Goal: Task Accomplishment & Management: Use online tool/utility

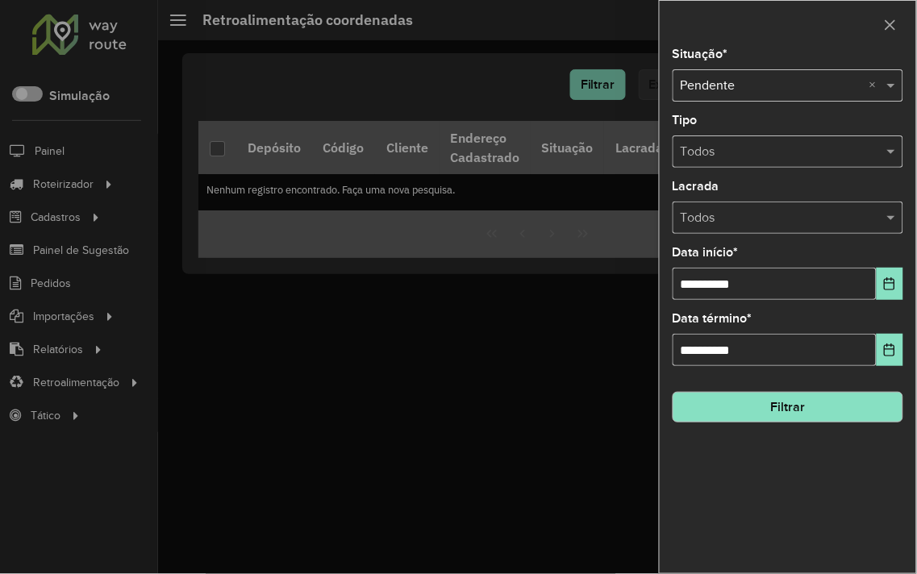
click at [52, 196] on div at bounding box center [458, 287] width 917 height 574
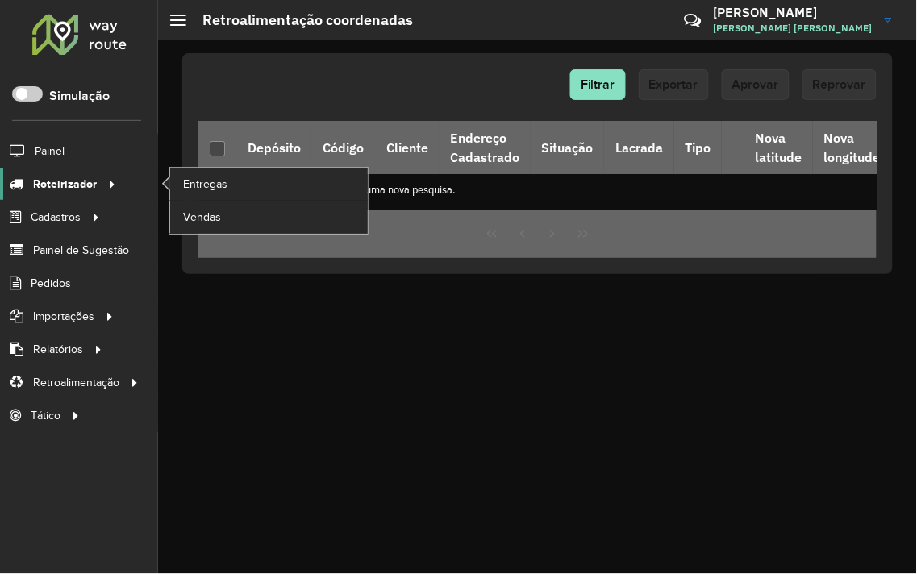
click at [54, 188] on span "Roteirizador" at bounding box center [65, 184] width 64 height 17
click at [214, 183] on span "Entregas" at bounding box center [206, 184] width 46 height 17
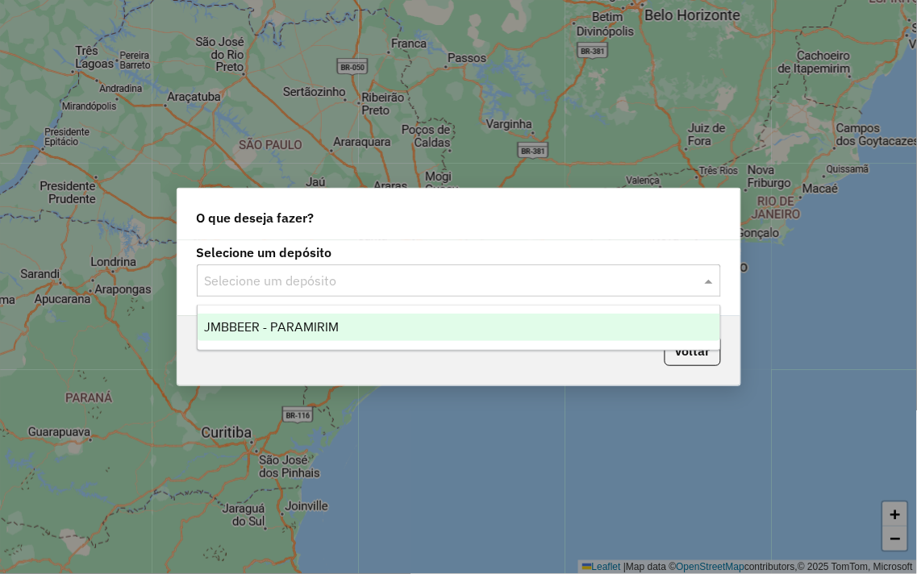
click at [388, 272] on input "text" at bounding box center [443, 281] width 476 height 19
click at [387, 307] on ng-dropdown-panel "JMBBEER - PARAMIRIM" at bounding box center [459, 328] width 524 height 46
click at [393, 317] on div "JMBBEER - PARAMIRIM" at bounding box center [459, 327] width 522 height 27
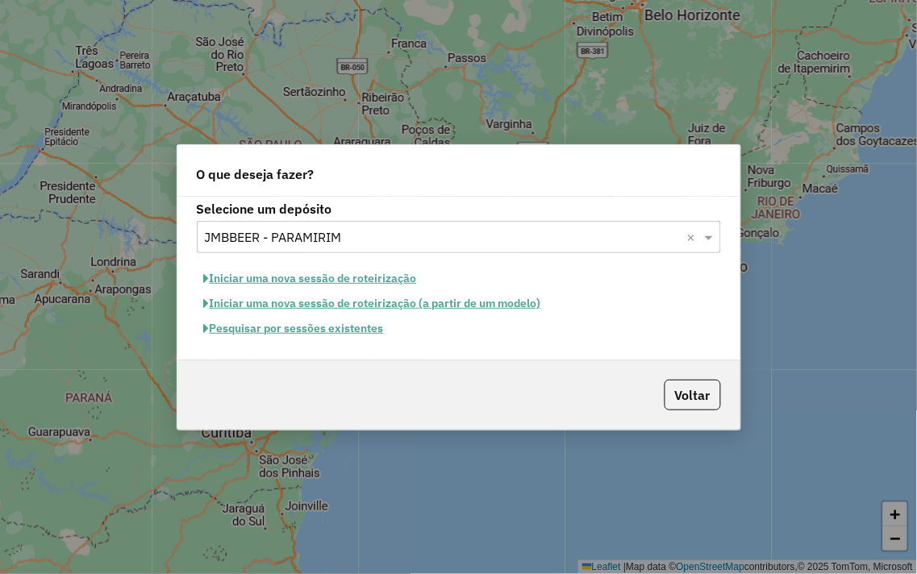
click at [328, 327] on button "Pesquisar por sessões existentes" at bounding box center [294, 328] width 194 height 25
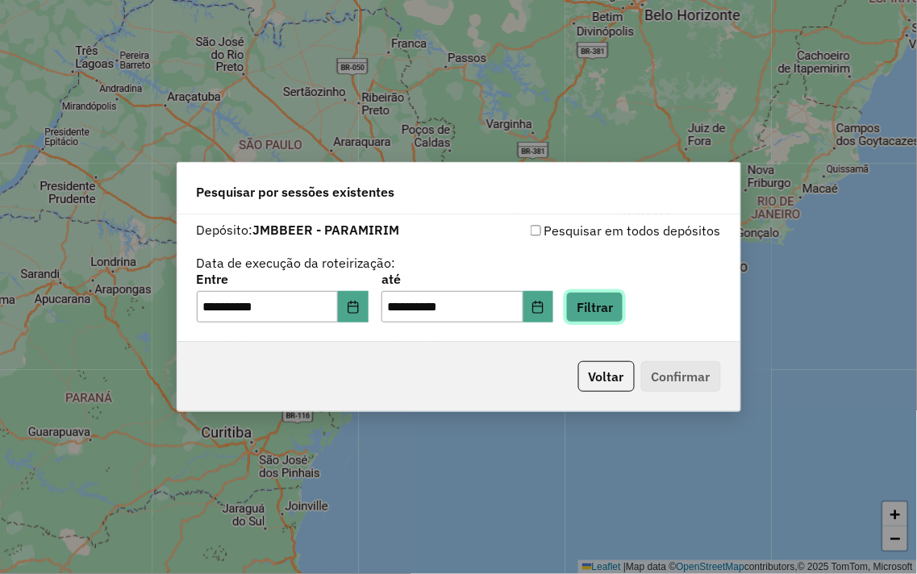
click at [614, 301] on button "Filtrar" at bounding box center [594, 307] width 57 height 31
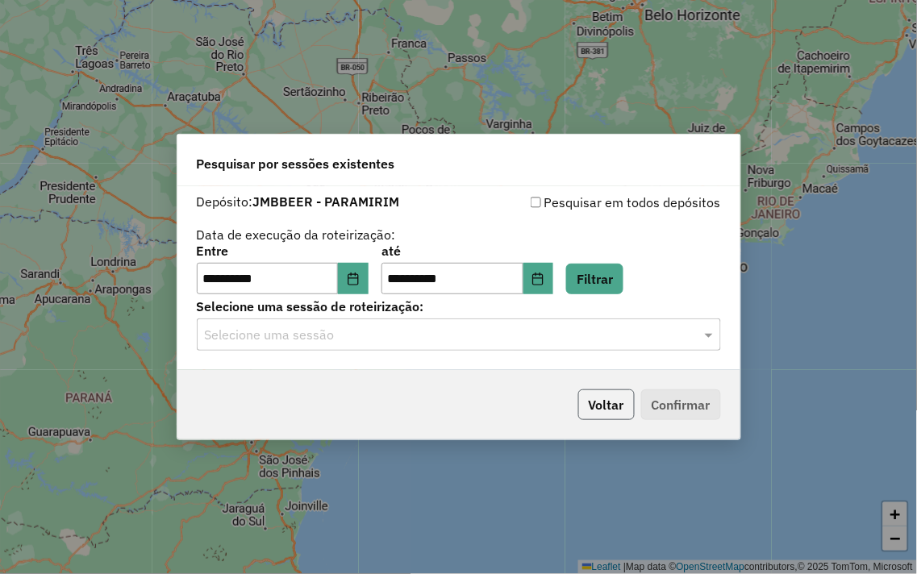
click at [581, 392] on button "Voltar" at bounding box center [606, 404] width 56 height 31
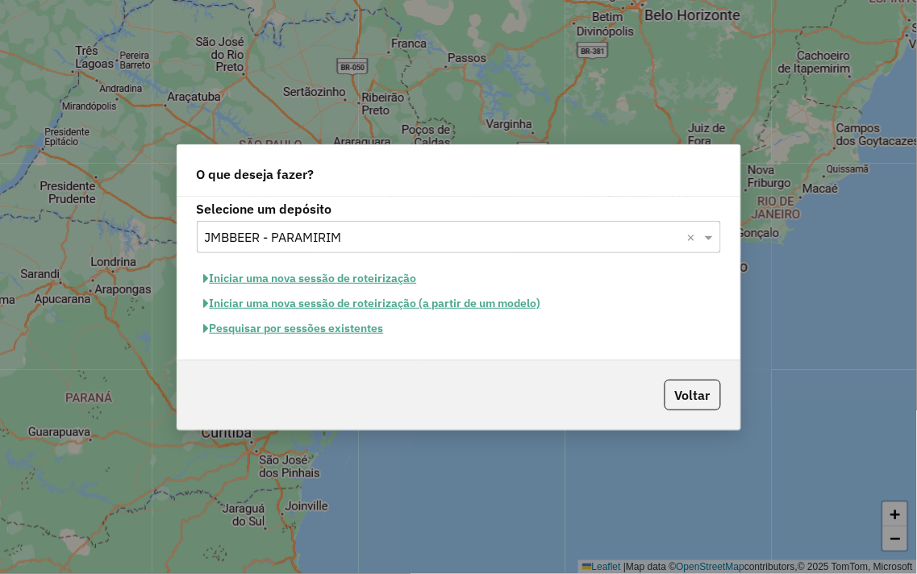
click at [293, 325] on button "Pesquisar por sessões existentes" at bounding box center [294, 328] width 194 height 25
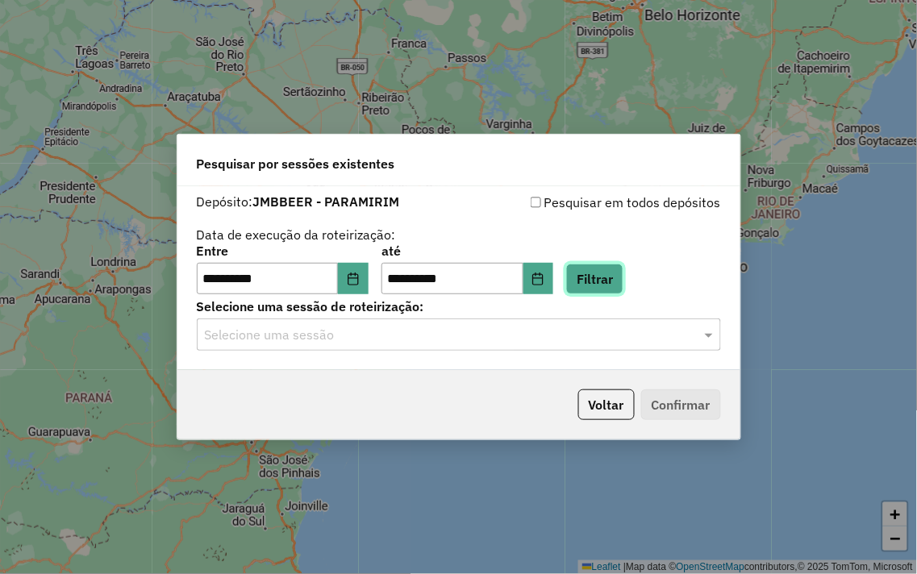
click at [623, 277] on button "Filtrar" at bounding box center [594, 279] width 57 height 31
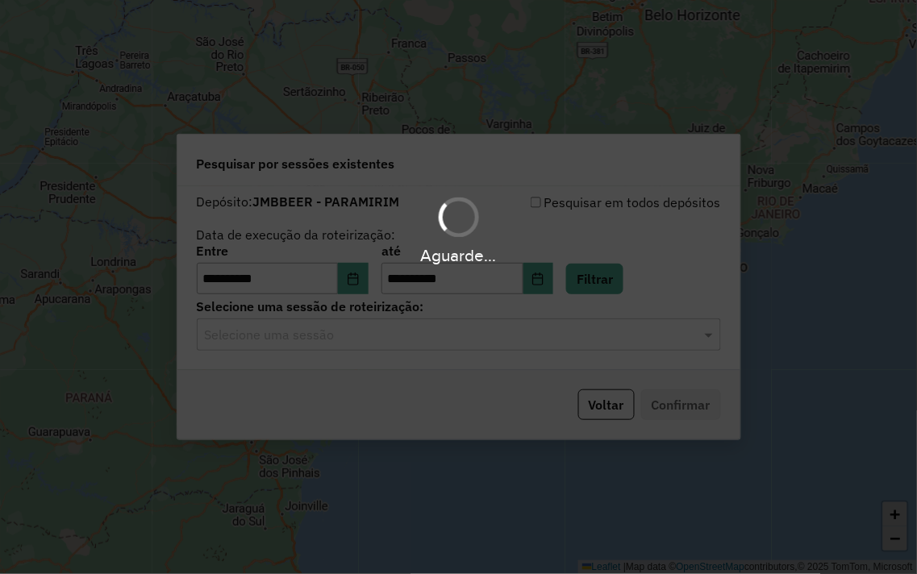
click at [414, 323] on div "Aguarde..." at bounding box center [458, 287] width 917 height 574
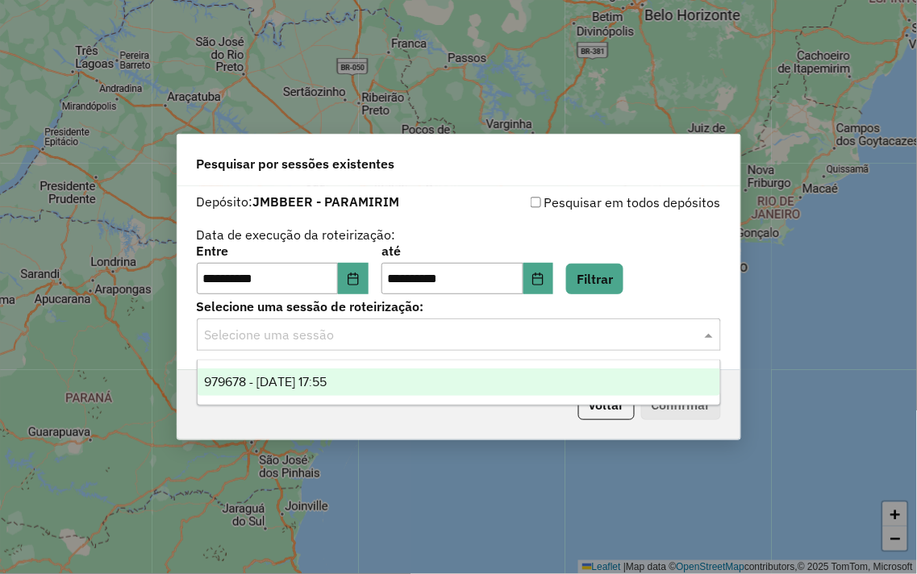
click at [413, 328] on input "text" at bounding box center [443, 335] width 476 height 19
click at [414, 382] on div "979678 - 15/08/2025 17:55" at bounding box center [459, 381] width 522 height 27
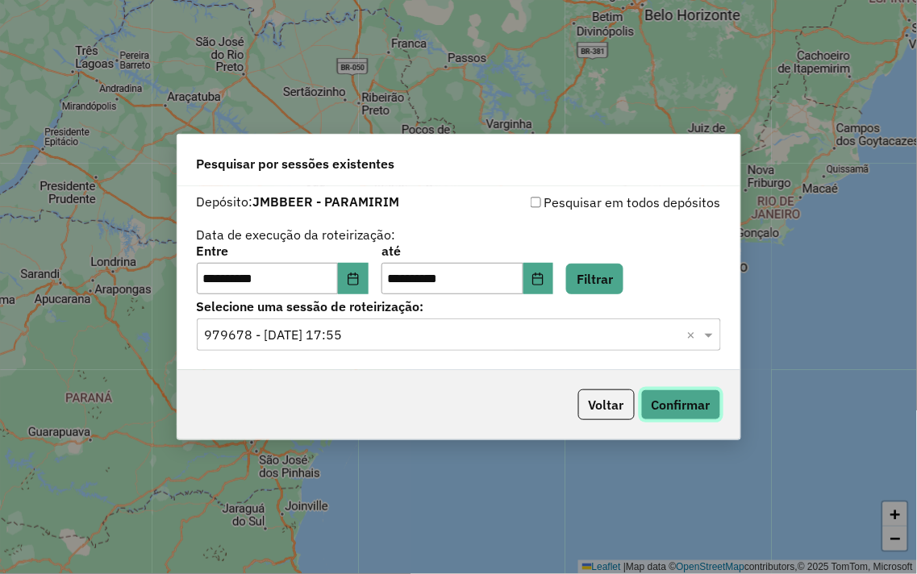
click at [694, 411] on button "Confirmar" at bounding box center [681, 404] width 80 height 31
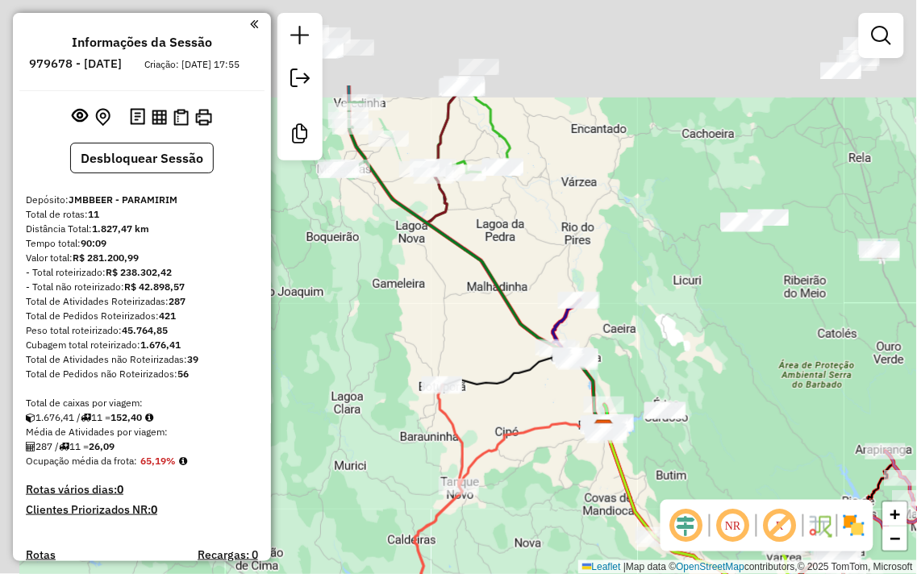
drag, startPoint x: 547, startPoint y: 186, endPoint x: 768, endPoint y: 393, distance: 302.9
click at [766, 393] on div "Janela de atendimento Grade de atendimento Capacidade Transportadoras Veículos …" at bounding box center [458, 287] width 917 height 574
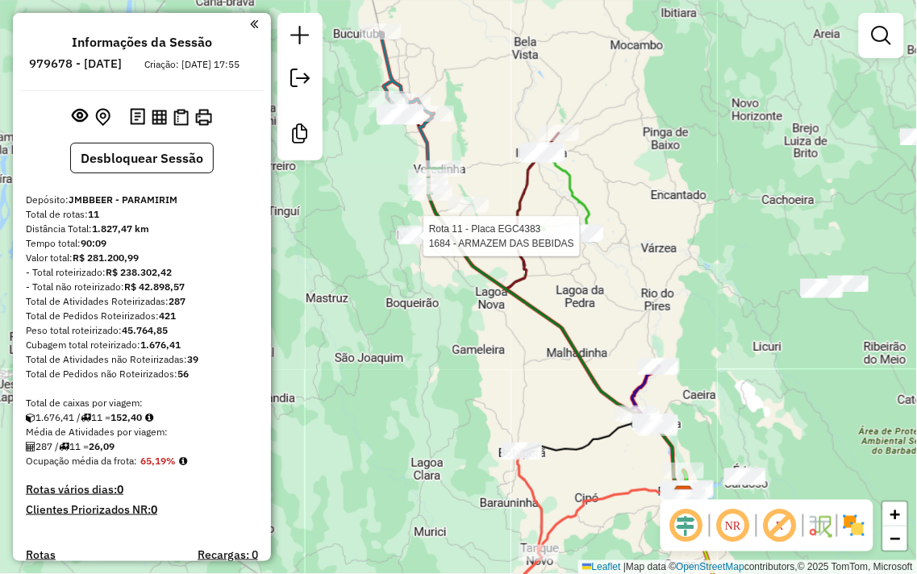
select select "**********"
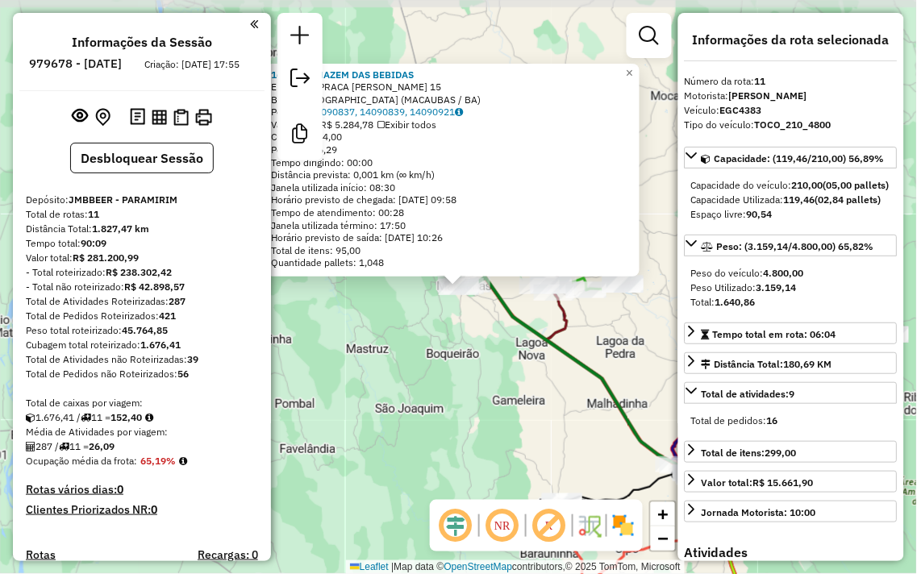
scroll to position [1181, 0]
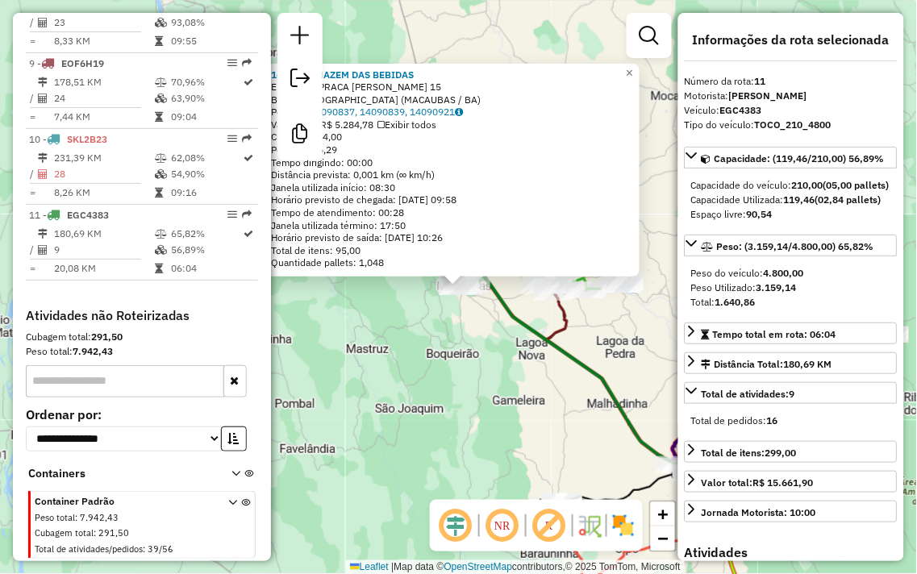
click at [364, 361] on div "1684 - ARMAZEM DAS BEBIDAS Endereço: PRACA [PERSON_NAME] 15 Bairro: [GEOGRAPHIC…" at bounding box center [458, 287] width 917 height 574
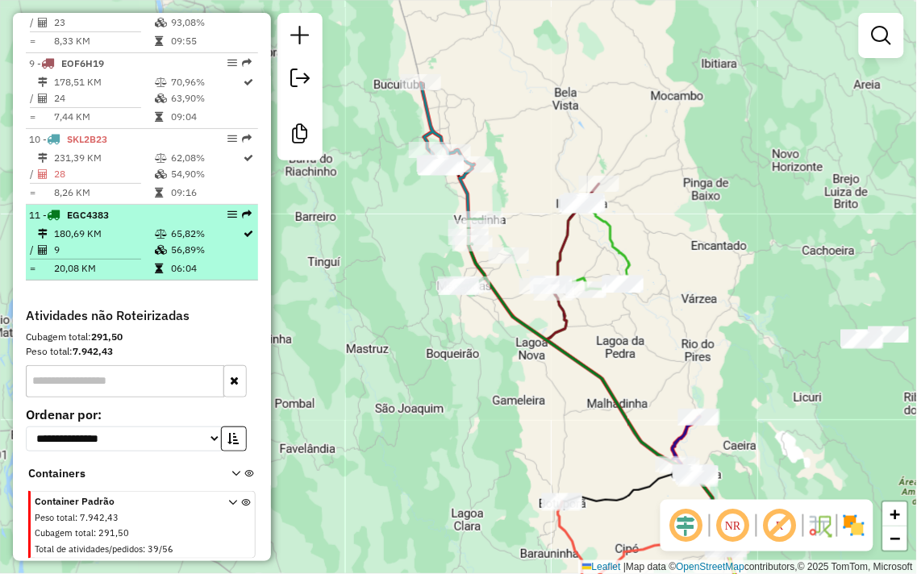
click at [211, 227] on td "65,82%" at bounding box center [206, 234] width 73 height 16
select select "**********"
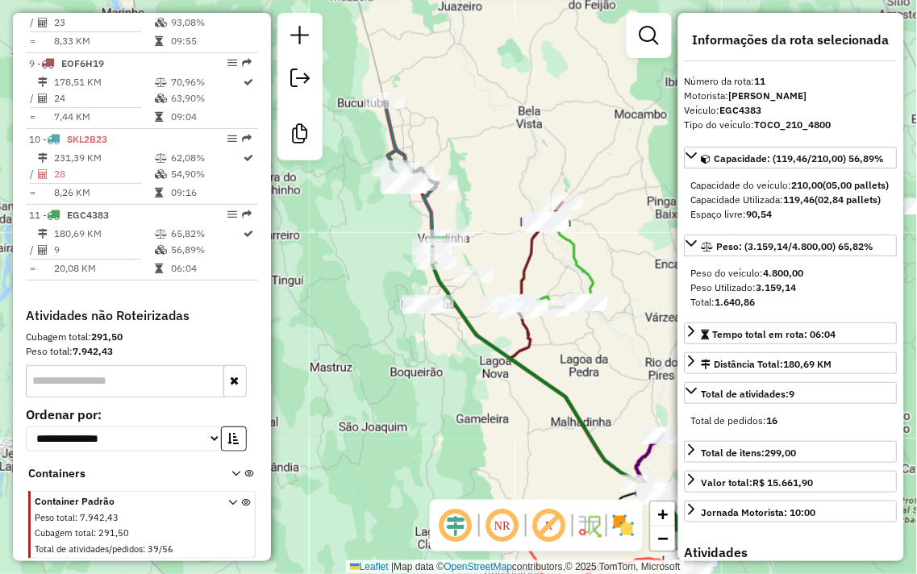
drag, startPoint x: 374, startPoint y: 242, endPoint x: 528, endPoint y: 402, distance: 221.8
click at [528, 401] on div "Janela de atendimento Grade de atendimento Capacidade Transportadoras Veículos …" at bounding box center [458, 287] width 917 height 574
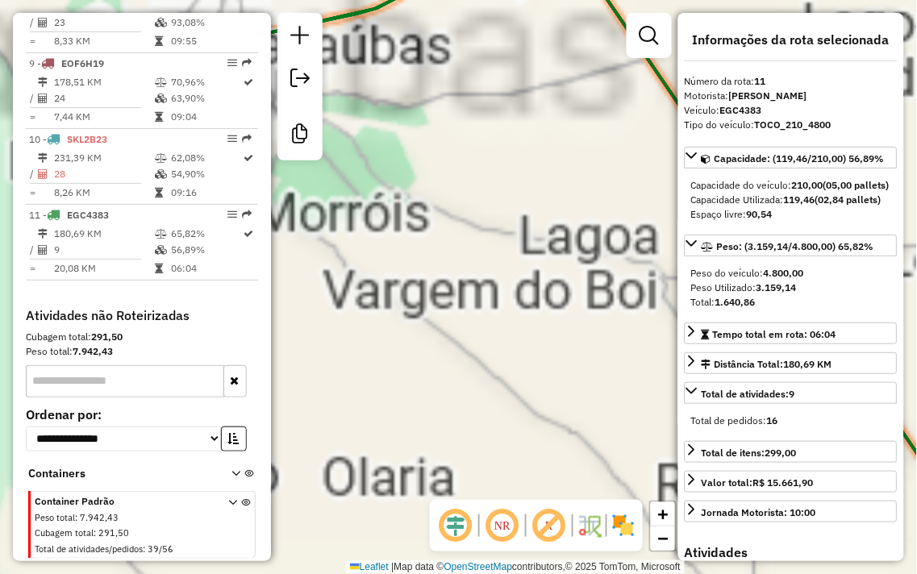
drag, startPoint x: 411, startPoint y: 229, endPoint x: 643, endPoint y: 405, distance: 290.6
click at [643, 405] on div "Janela de atendimento Grade de atendimento Capacidade Transportadoras Veículos …" at bounding box center [458, 287] width 917 height 574
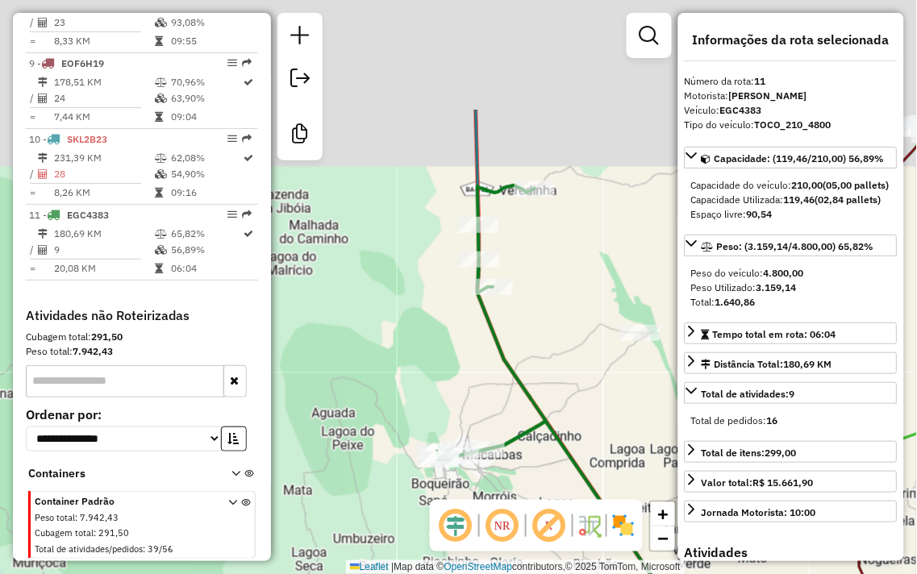
drag, startPoint x: 471, startPoint y: 227, endPoint x: 500, endPoint y: 375, distance: 151.2
click at [478, 408] on div "Janela de atendimento Grade de atendimento Capacidade Transportadoras Veículos …" at bounding box center [458, 287] width 917 height 574
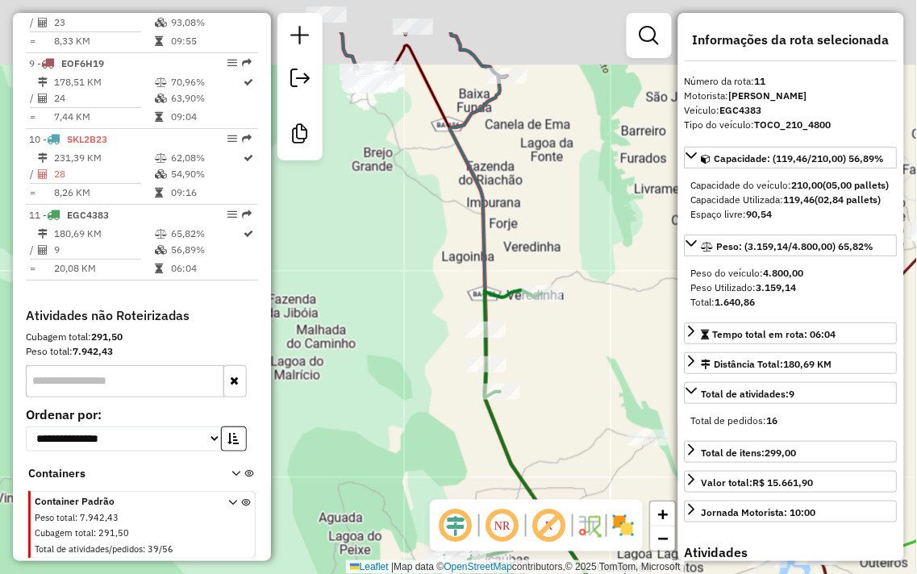
drag, startPoint x: 522, startPoint y: 215, endPoint x: 529, endPoint y: 331, distance: 116.3
click at [529, 302] on div at bounding box center [542, 293] width 40 height 16
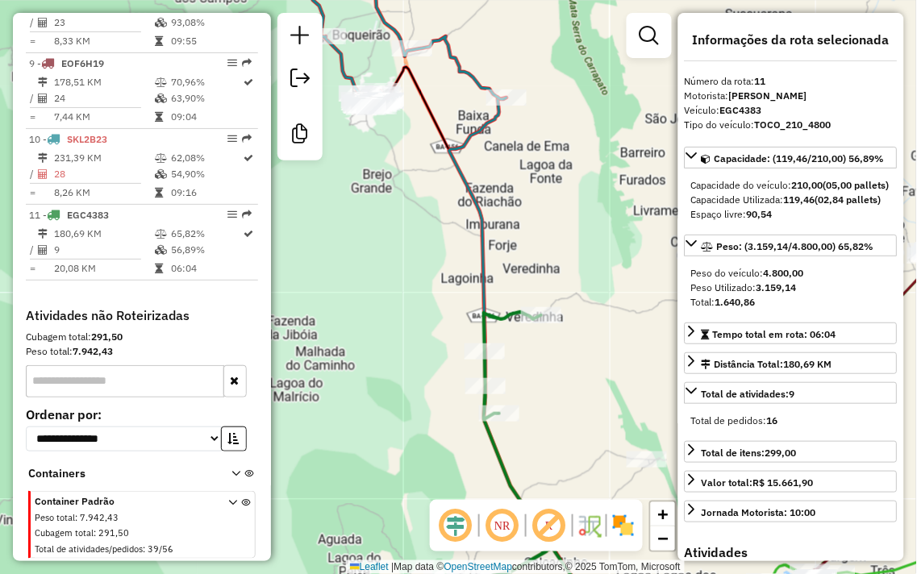
drag, startPoint x: 549, startPoint y: 418, endPoint x: 525, endPoint y: 239, distance: 179.8
click at [526, 244] on div "Janela de atendimento Grade de atendimento Capacidade Transportadoras Veículos …" at bounding box center [458, 287] width 917 height 574
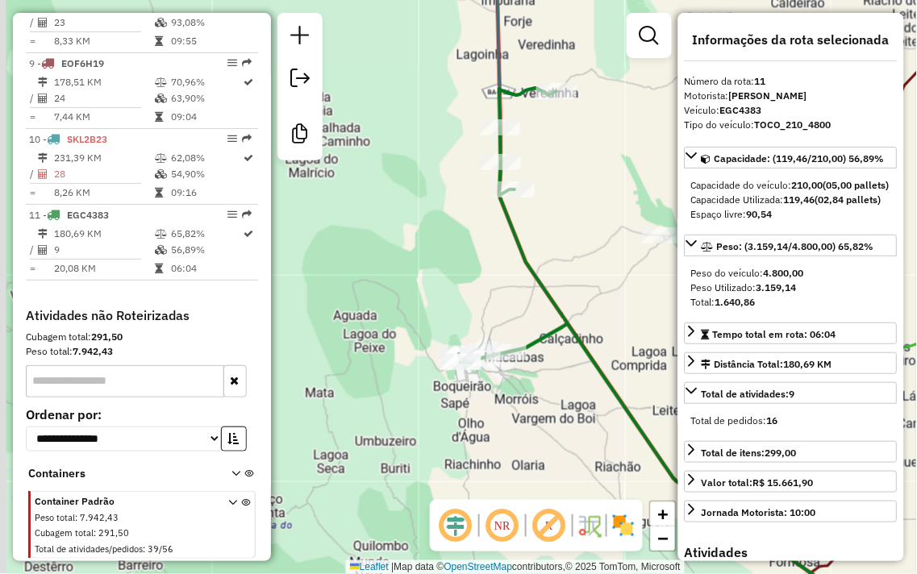
drag, startPoint x: 485, startPoint y: 336, endPoint x: 526, endPoint y: 278, distance: 70.7
click at [526, 278] on div "Janela de atendimento Grade de atendimento Capacidade Transportadoras Veículos …" at bounding box center [458, 287] width 917 height 574
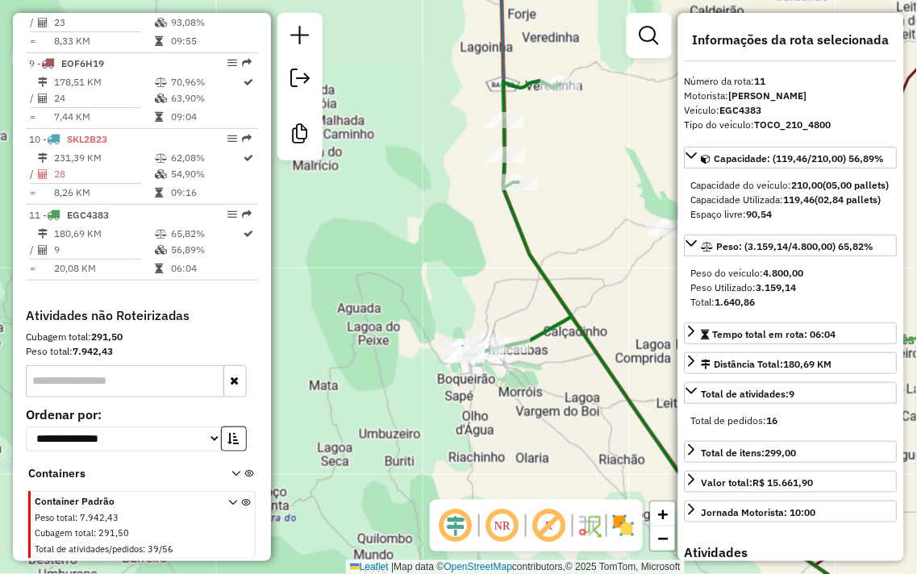
drag, startPoint x: 550, startPoint y: 381, endPoint x: 477, endPoint y: 258, distance: 143.1
click at [478, 262] on div "Rota 11 - Placa EGC4383 2451 - Comercial lb Janela de atendimento Grade de aten…" at bounding box center [458, 287] width 917 height 574
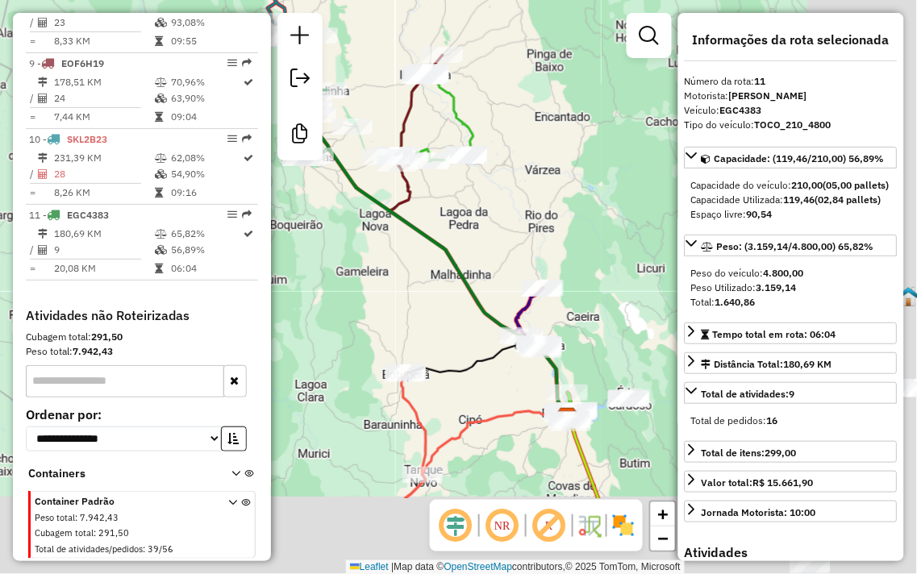
drag, startPoint x: 560, startPoint y: 377, endPoint x: 372, endPoint y: 230, distance: 238.4
click at [373, 230] on div "Janela de atendimento Grade de atendimento Capacidade Transportadoras Veículos …" at bounding box center [458, 287] width 917 height 574
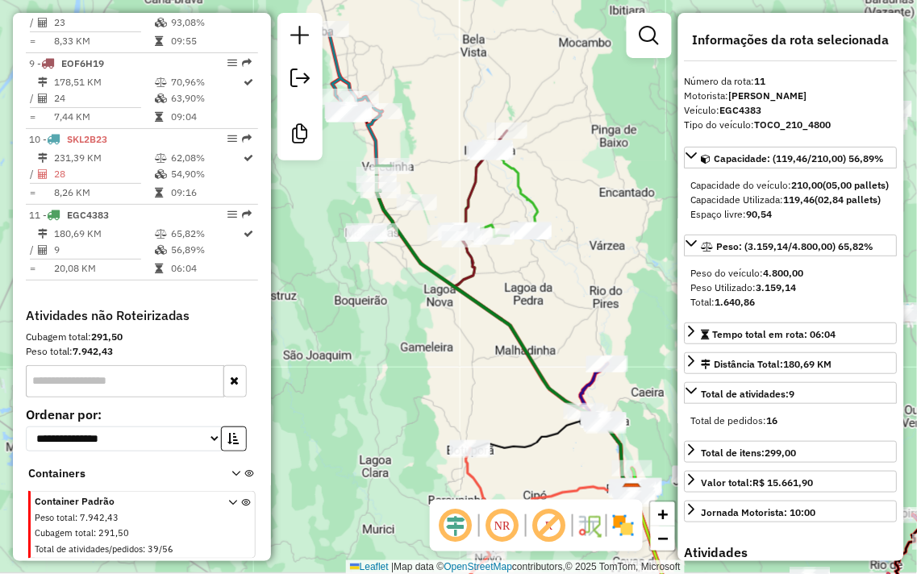
drag, startPoint x: 500, startPoint y: 239, endPoint x: 579, endPoint y: 328, distance: 119.4
click at [579, 328] on div "Janela de atendimento Grade de atendimento Capacidade Transportadoras Veículos …" at bounding box center [458, 287] width 917 height 574
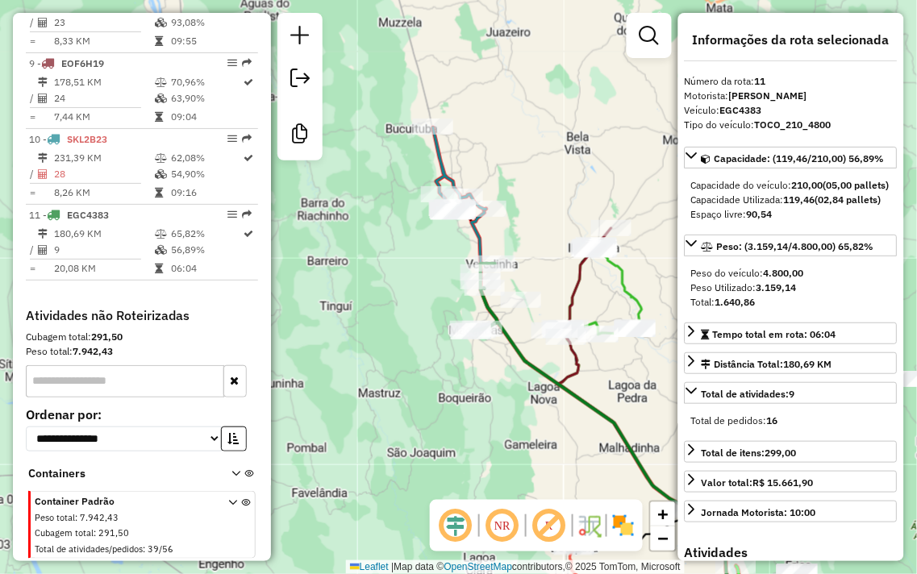
drag, startPoint x: 542, startPoint y: 291, endPoint x: 646, endPoint y: 389, distance: 142.6
click at [646, 389] on div "Janela de atendimento Grade de atendimento Capacidade Transportadoras Veículos …" at bounding box center [458, 287] width 917 height 574
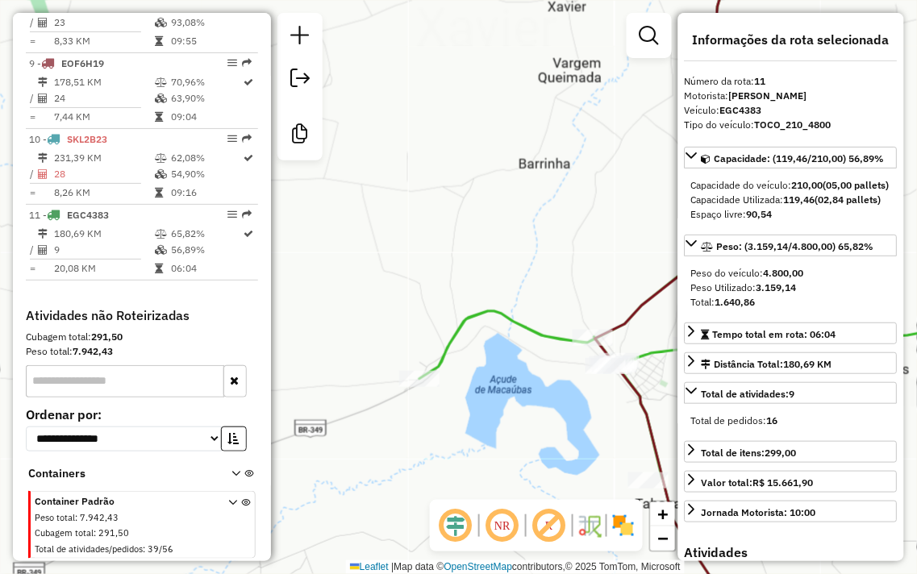
drag, startPoint x: 535, startPoint y: 231, endPoint x: 439, endPoint y: 142, distance: 131.2
click at [440, 147] on div "Janela de atendimento Grade de atendimento Capacidade Transportadoras Veículos …" at bounding box center [458, 287] width 917 height 574
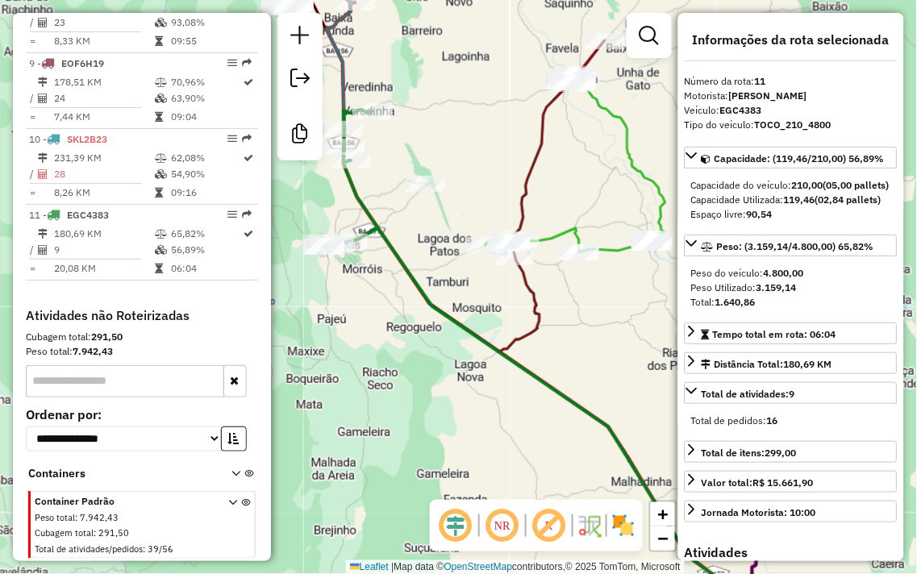
click at [609, 334] on div "Janela de atendimento Grade de atendimento Capacidade Transportadoras Veículos …" at bounding box center [458, 287] width 917 height 574
